Goal: Transaction & Acquisition: Book appointment/travel/reservation

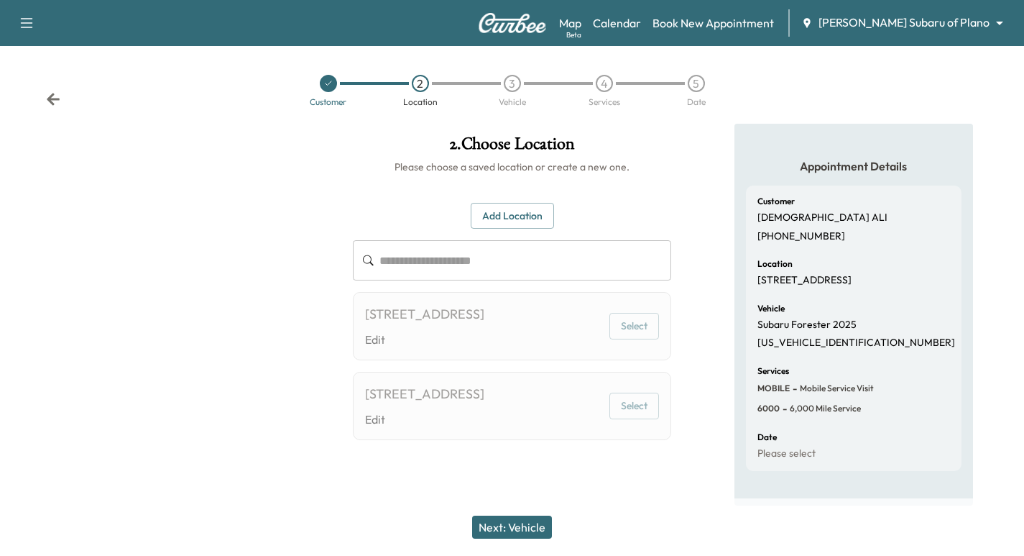
scroll to position [11, 0]
click at [641, 23] on link "Calendar" at bounding box center [617, 22] width 48 height 17
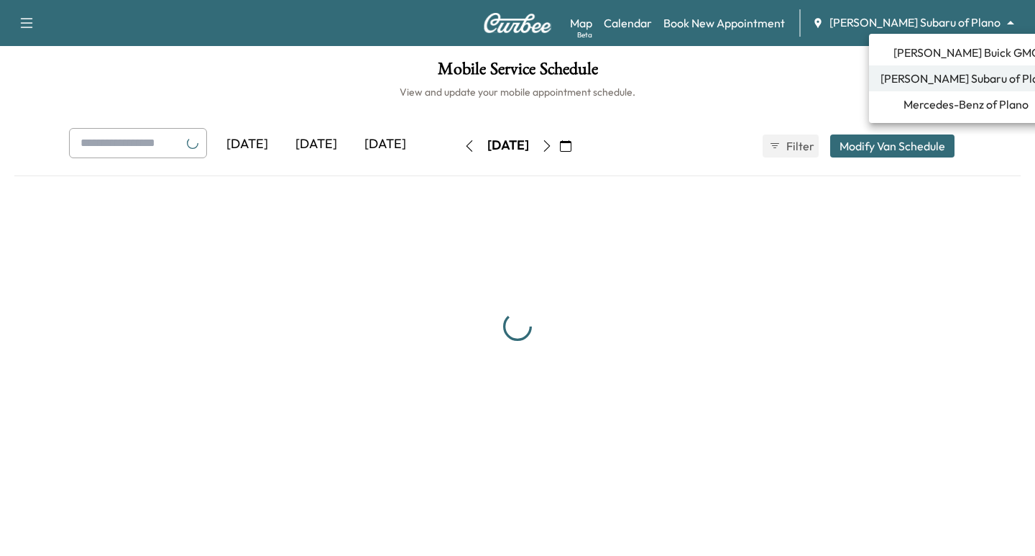
click at [913, 27] on body "Support Log Out Map Beta Calendar Book New Appointment [PERSON_NAME] Subaru of …" at bounding box center [517, 278] width 1035 height 556
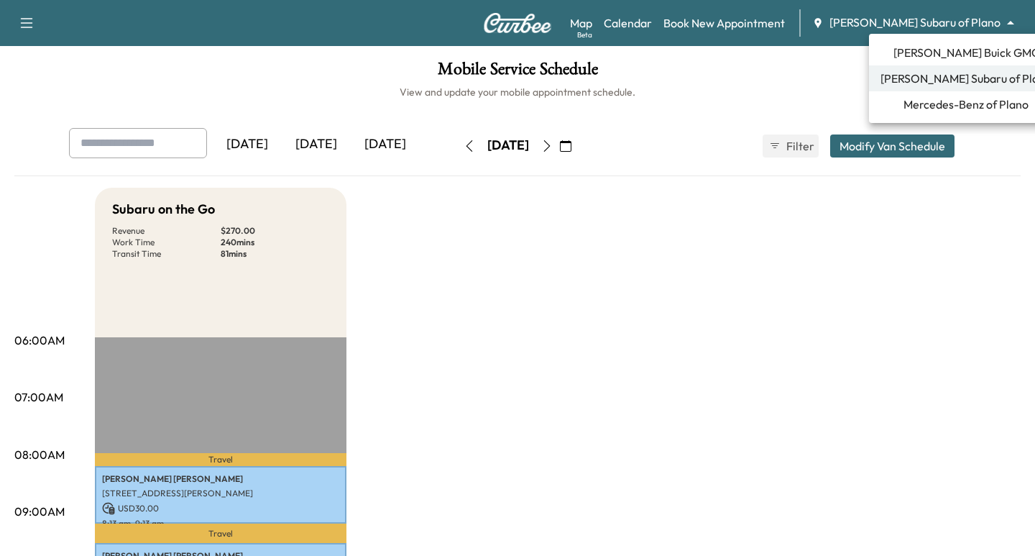
click at [929, 54] on span "[PERSON_NAME] Buick GMC" at bounding box center [966, 52] width 146 height 17
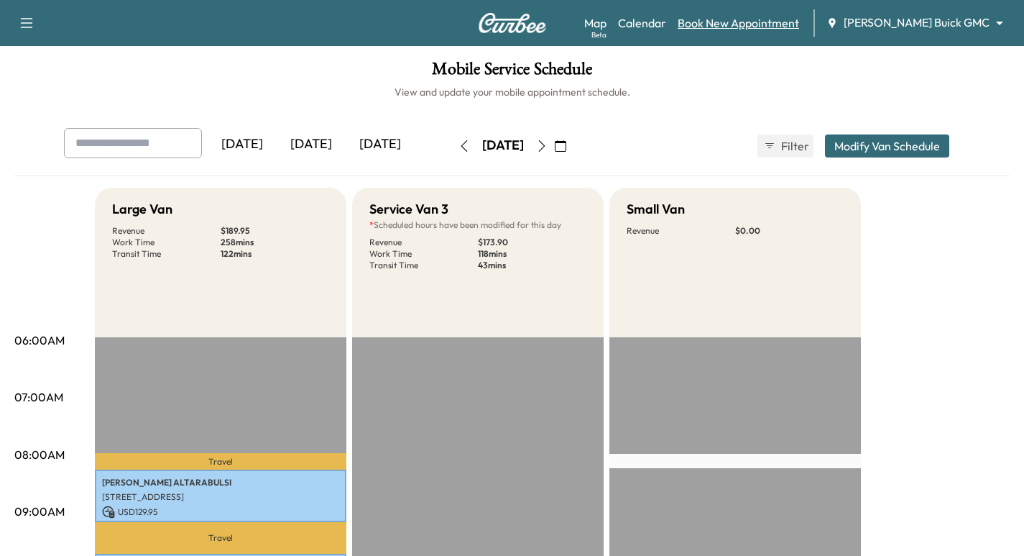
click at [793, 22] on link "Book New Appointment" at bounding box center [738, 22] width 121 height 17
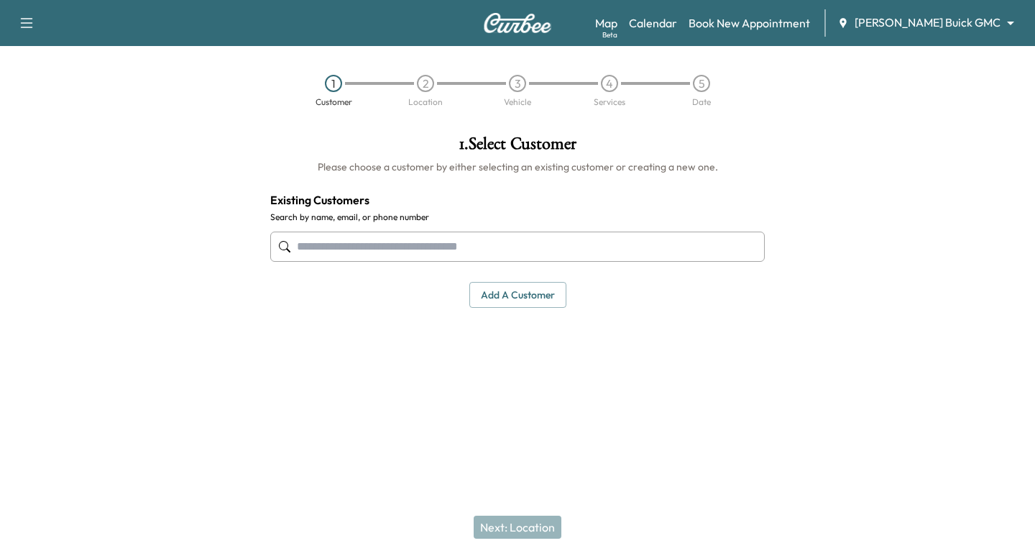
click at [528, 232] on input "text" at bounding box center [517, 246] width 495 height 30
paste input "**********"
click at [367, 242] on input "**********" at bounding box center [517, 246] width 495 height 30
click at [368, 246] on input "**********" at bounding box center [517, 246] width 495 height 30
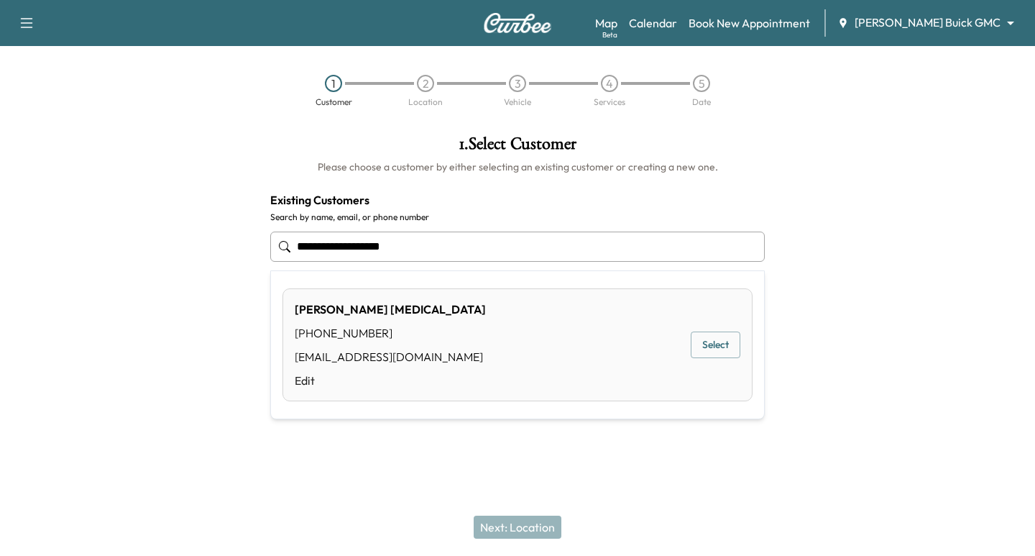
click at [724, 350] on button "Select" at bounding box center [716, 344] width 50 height 27
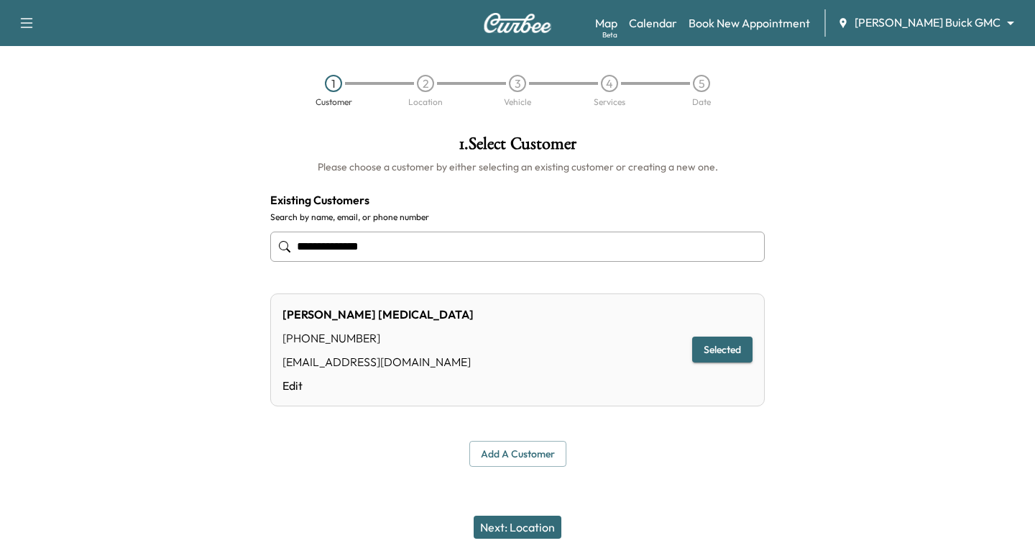
type input "**********"
click at [537, 524] on button "Next: Location" at bounding box center [518, 526] width 88 height 23
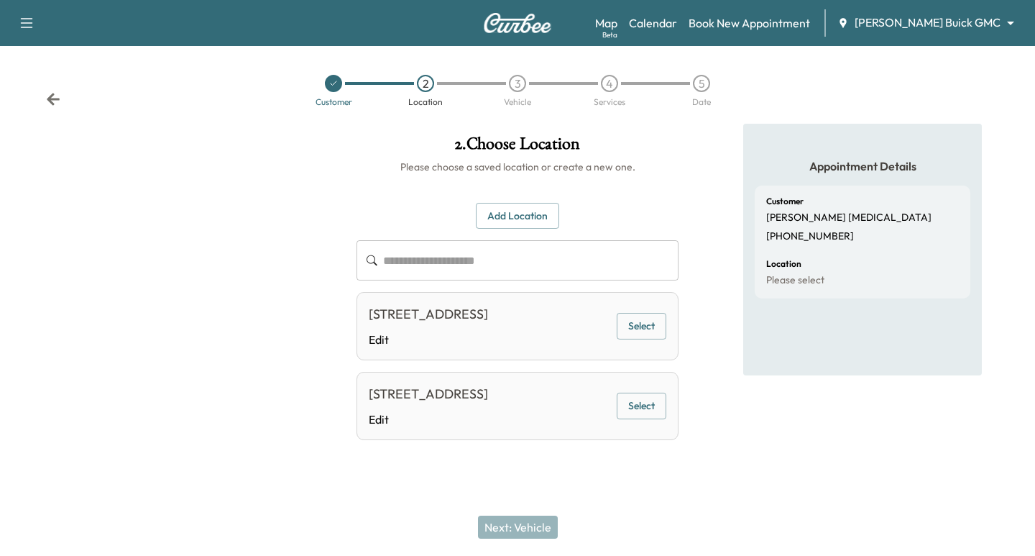
click at [641, 337] on button "Select" at bounding box center [642, 326] width 50 height 27
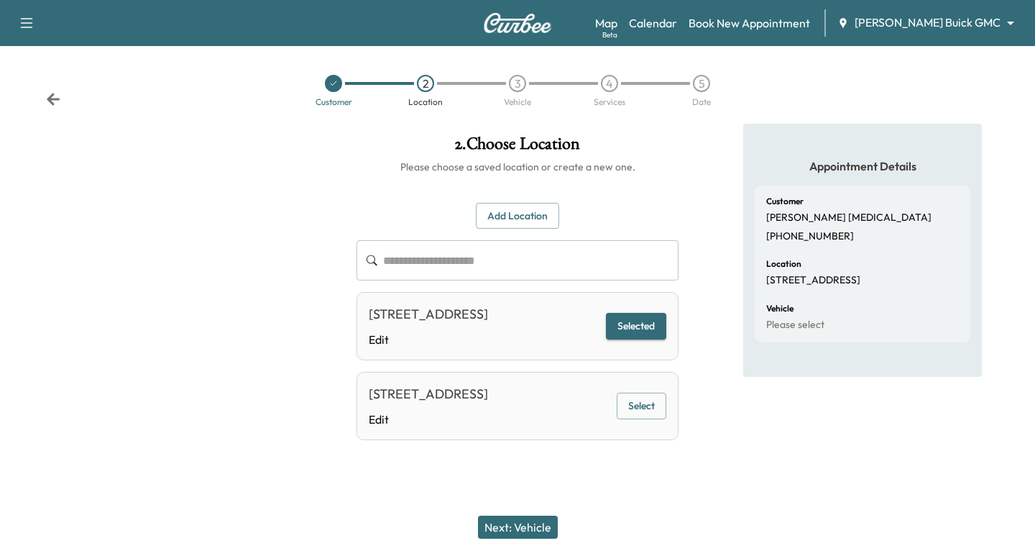
click at [541, 524] on button "Next: Vehicle" at bounding box center [518, 526] width 80 height 23
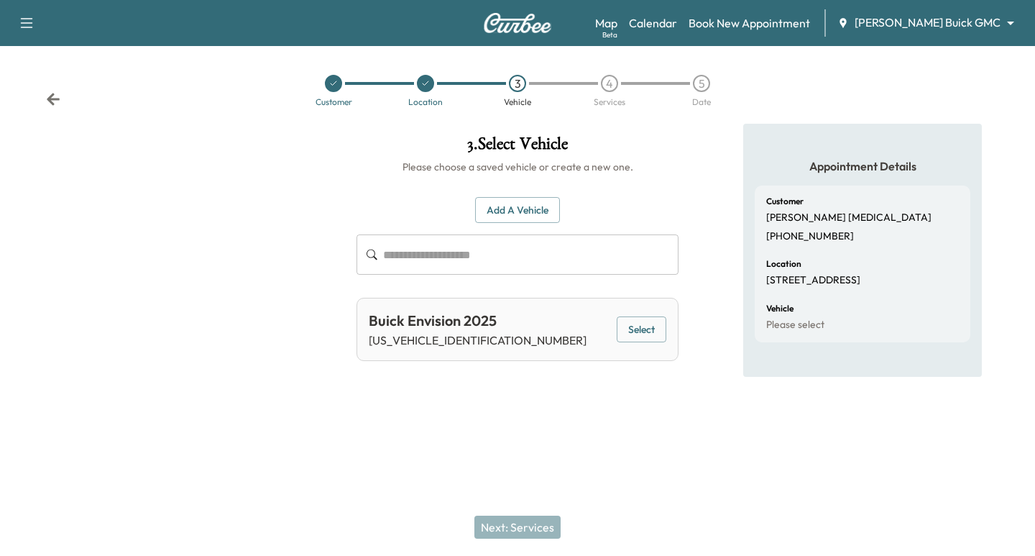
click at [638, 328] on button "Select" at bounding box center [642, 329] width 50 height 27
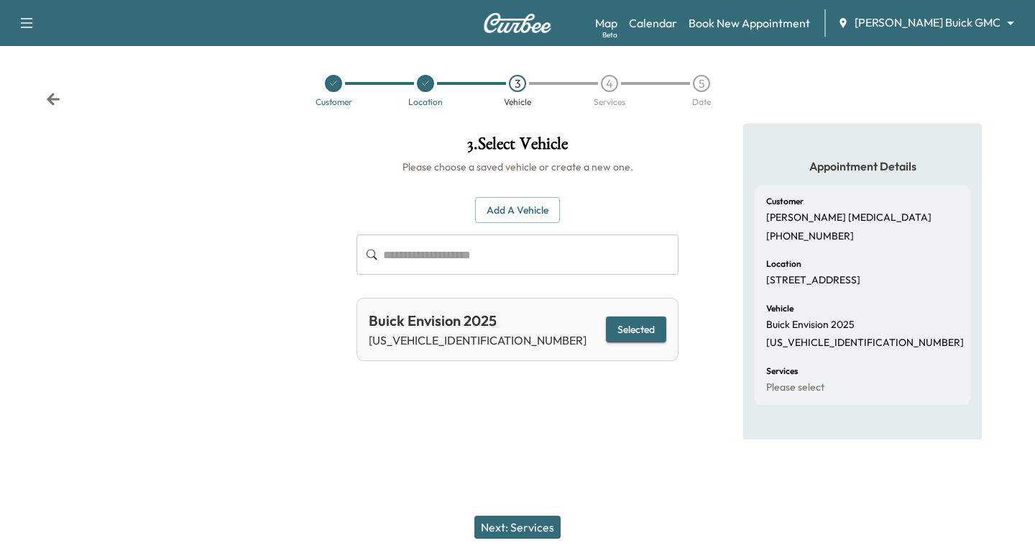
click at [539, 534] on button "Next: Services" at bounding box center [517, 526] width 86 height 23
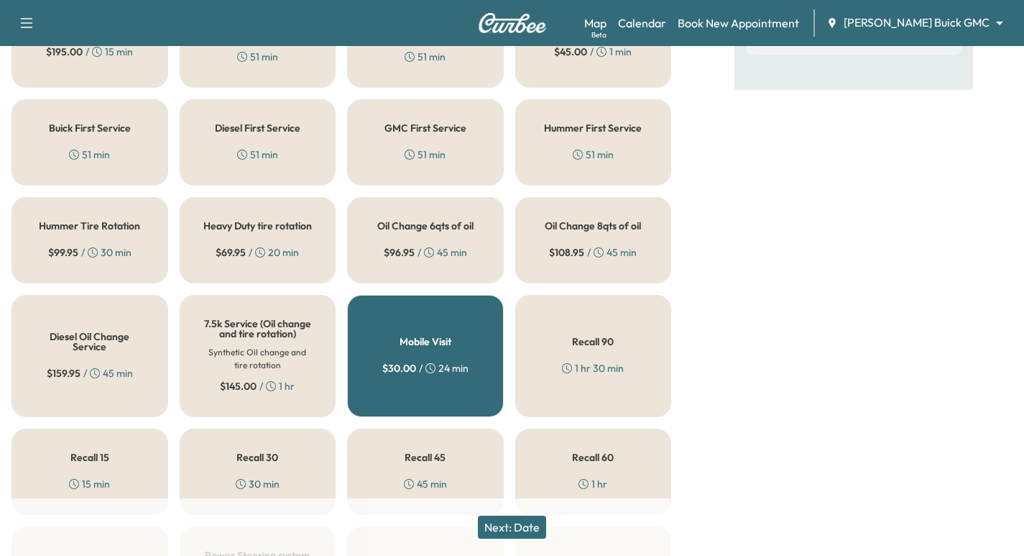
scroll to position [377, 0]
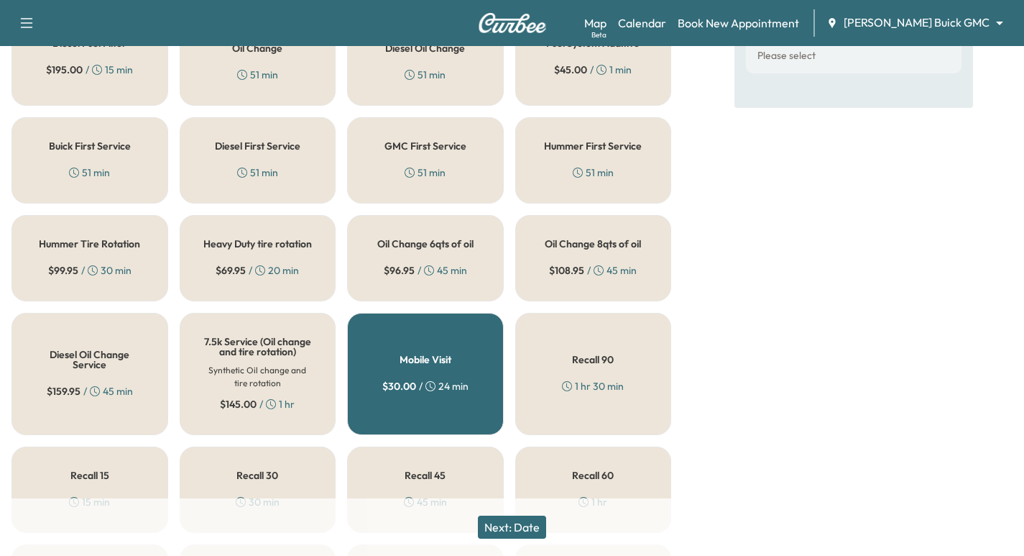
click at [110, 152] on div "Buick First Service 51 min" at bounding box center [90, 160] width 157 height 86
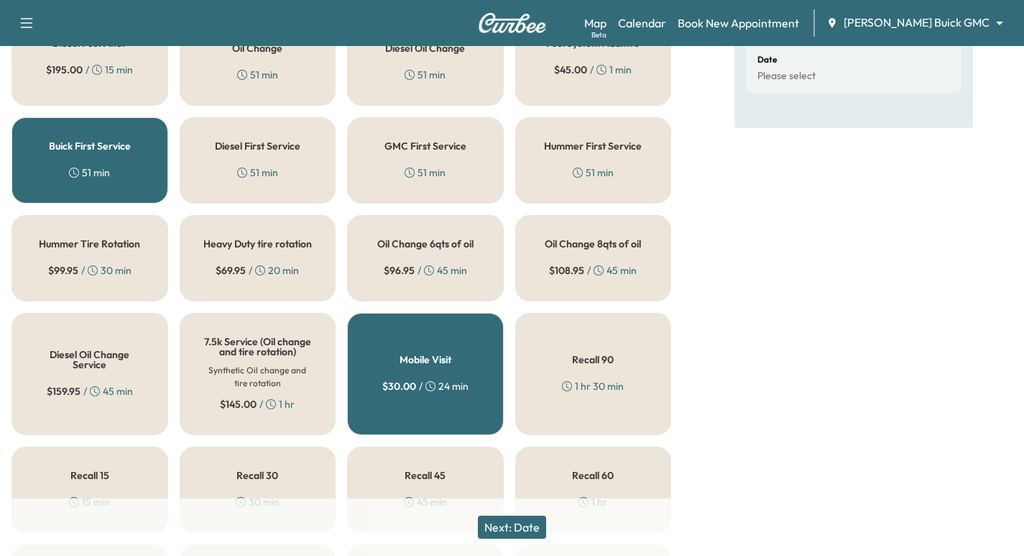
click at [532, 524] on button "Next: Date" at bounding box center [512, 526] width 68 height 23
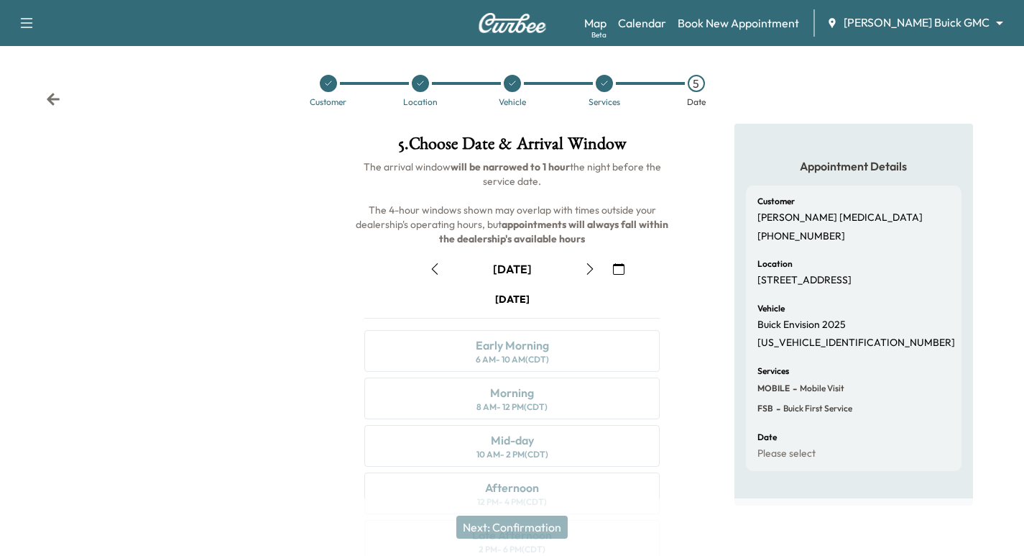
scroll to position [162, 0]
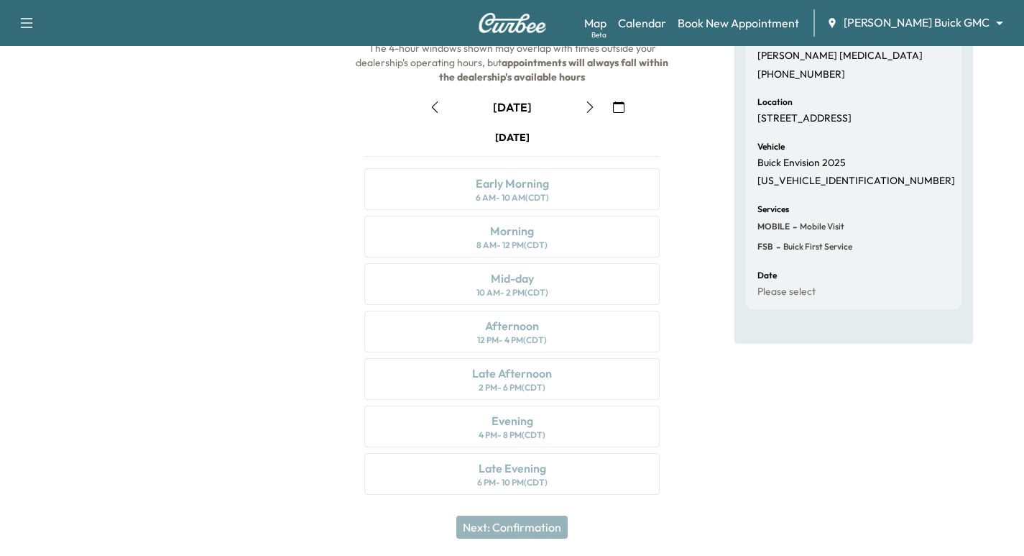
click at [617, 108] on icon "button" at bounding box center [619, 107] width 12 height 12
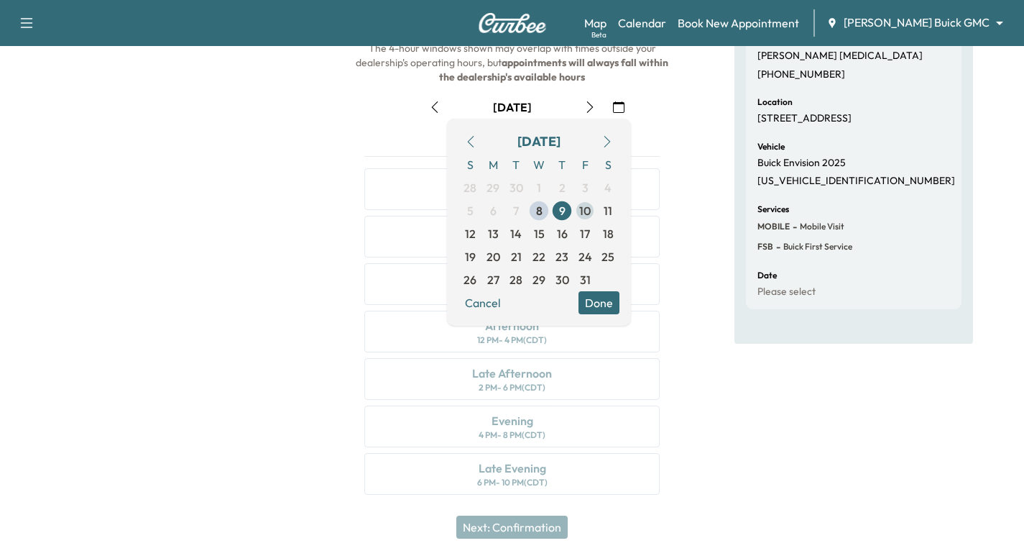
click at [579, 212] on span "10" at bounding box center [585, 210] width 12 height 17
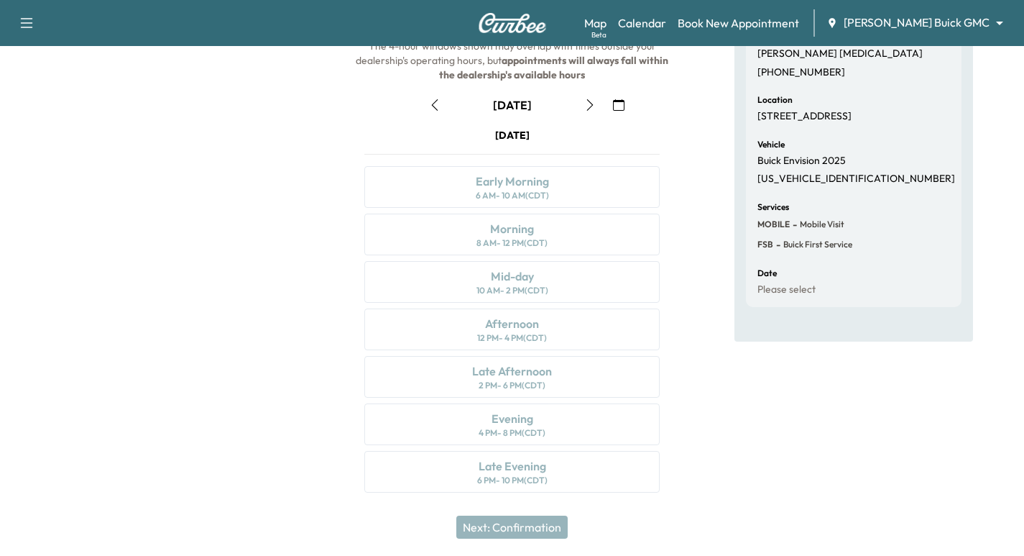
scroll to position [110, 0]
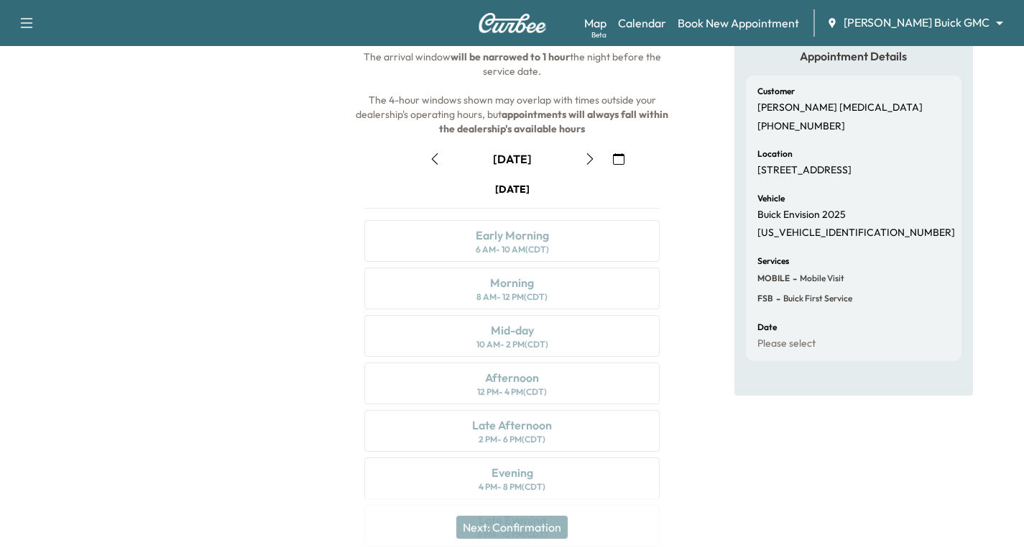
click at [587, 160] on icon "button" at bounding box center [590, 159] width 12 height 12
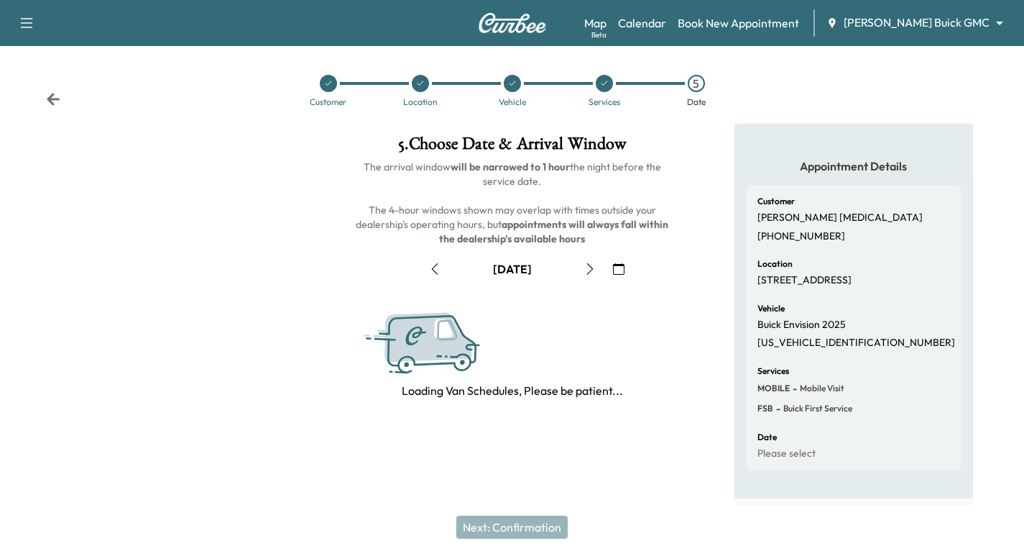
scroll to position [0, 0]
click at [586, 160] on span "The arrival window will be narrowed to 1 hour the night before the service date…" at bounding box center [519, 202] width 315 height 85
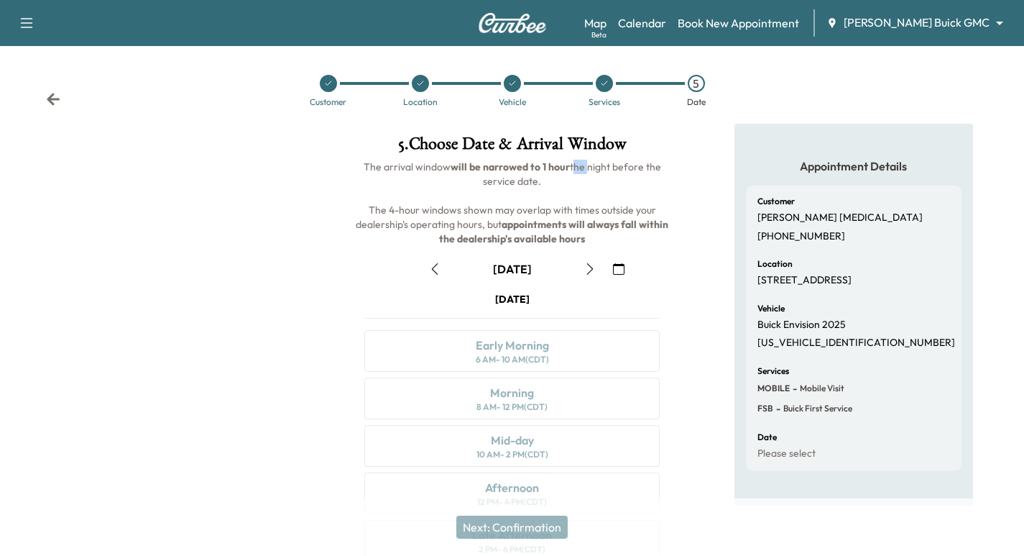
click at [586, 268] on icon "button" at bounding box center [590, 269] width 12 height 12
click at [594, 265] on icon "button" at bounding box center [590, 269] width 12 height 12
